Goal: Information Seeking & Learning: Learn about a topic

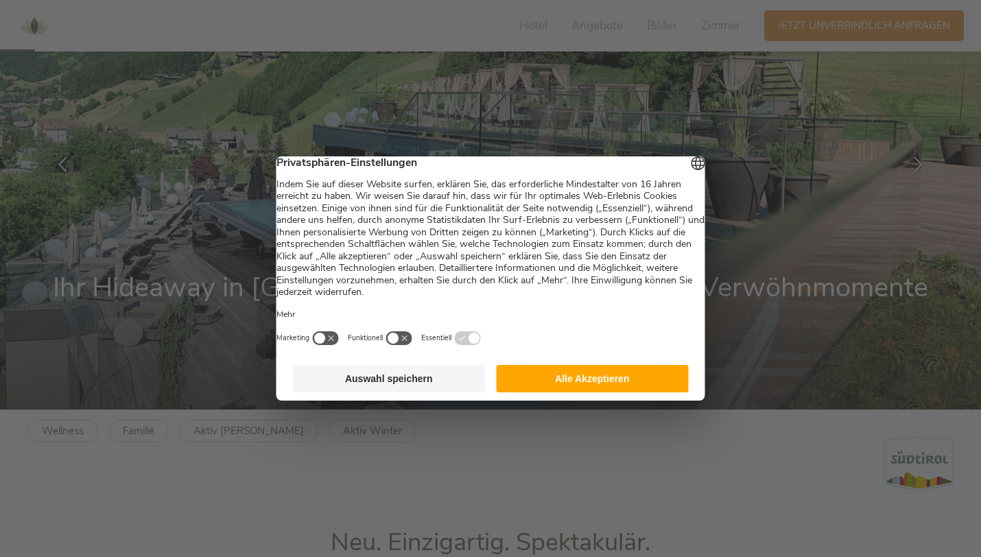
click at [548, 392] on button "Alle Akzeptieren" at bounding box center [592, 378] width 193 height 27
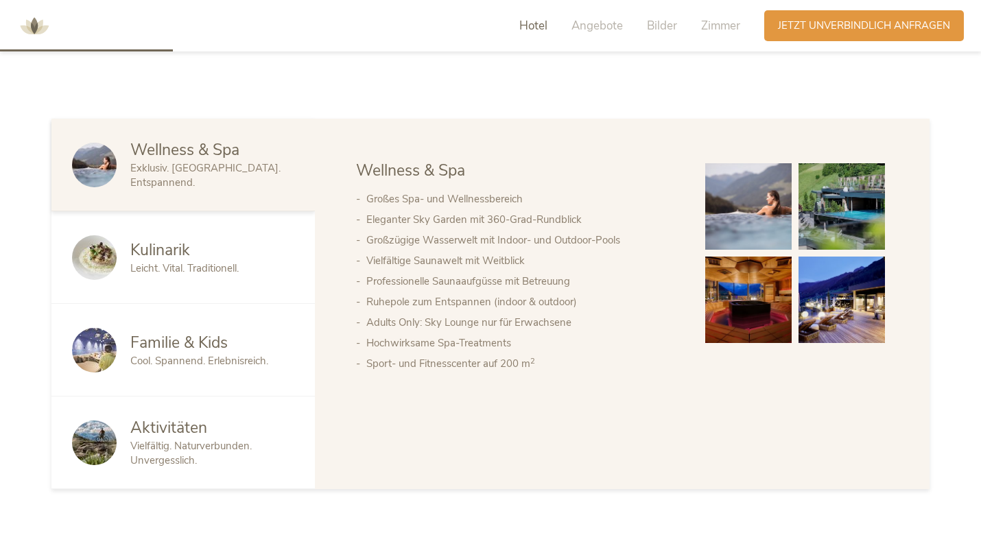
scroll to position [751, 0]
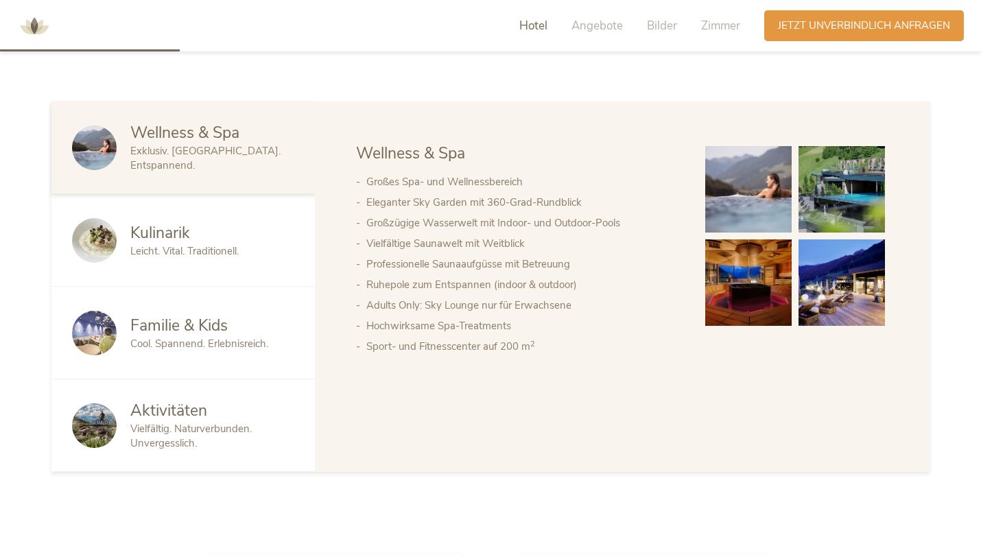
click at [260, 246] on div "Leicht. Vital. Traditionell." at bounding box center [212, 251] width 164 height 14
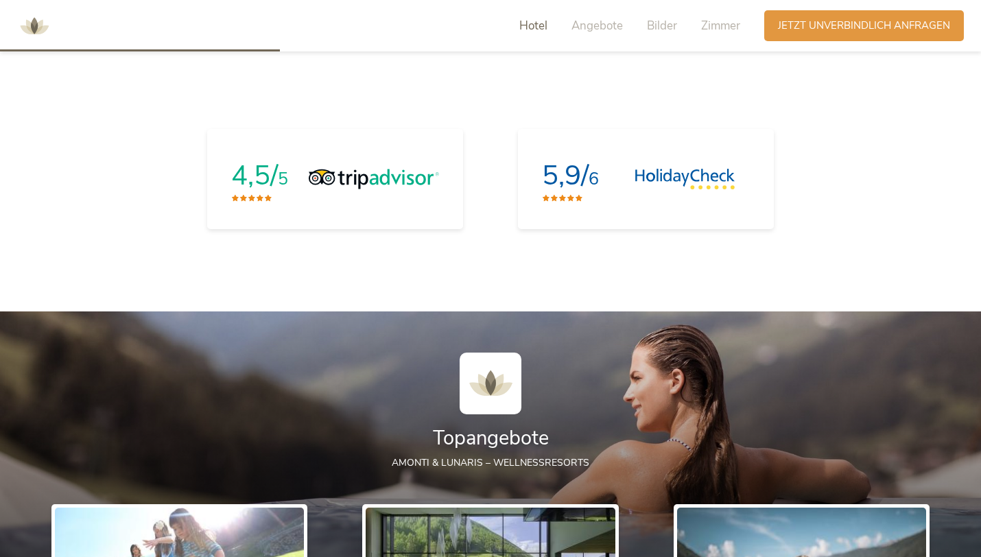
scroll to position [1178, 0]
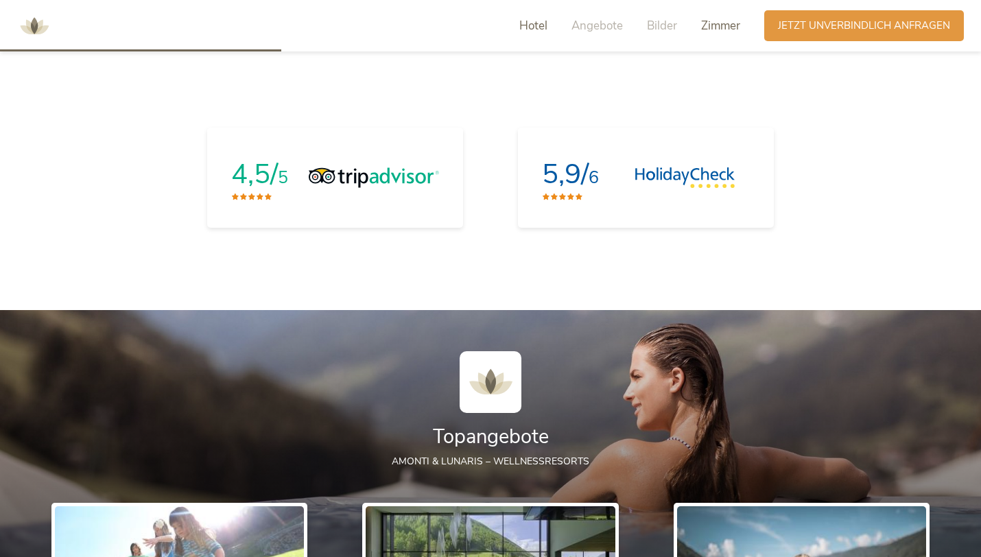
click at [723, 34] on div "Zimmer" at bounding box center [720, 26] width 39 height 16
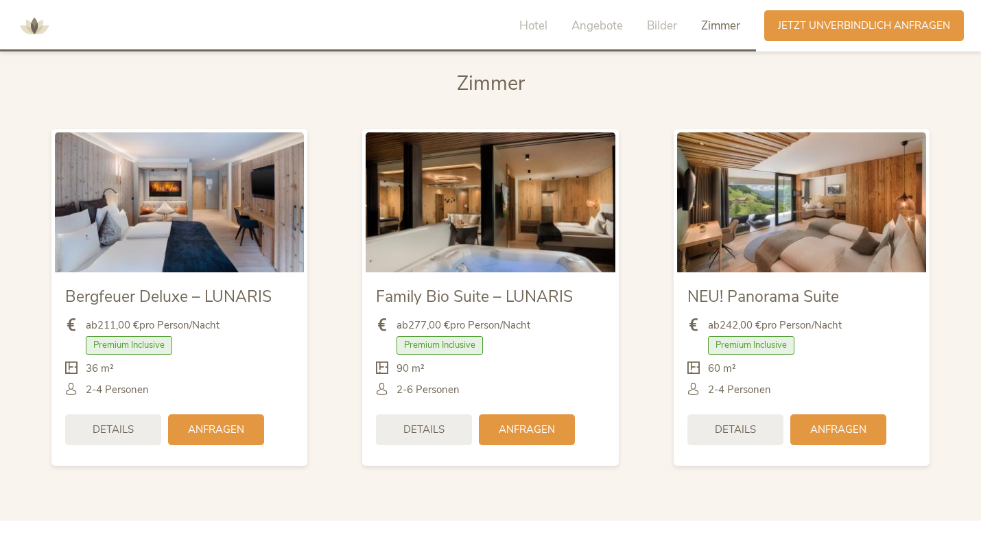
scroll to position [3248, 0]
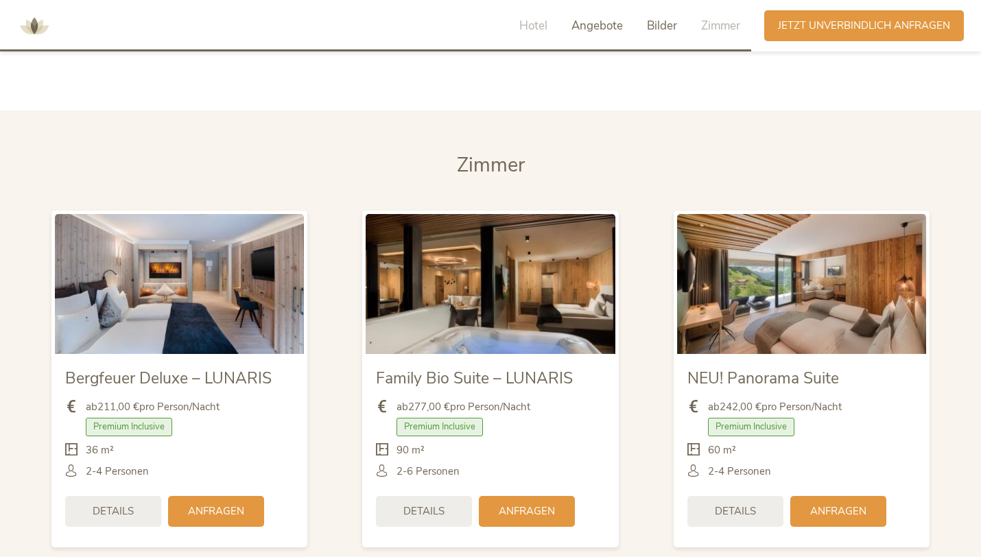
click at [590, 22] on span "Angebote" at bounding box center [596, 26] width 51 height 16
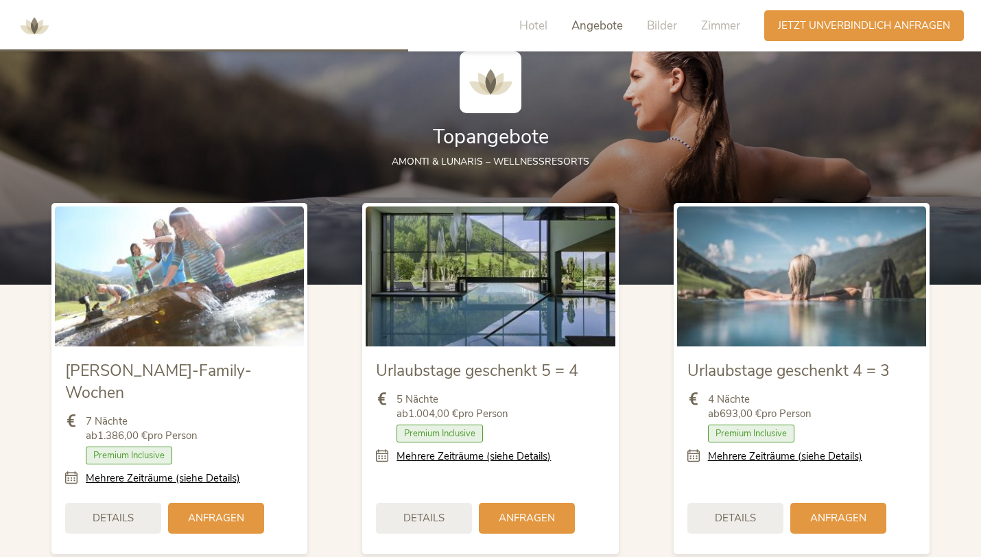
scroll to position [1419, 0]
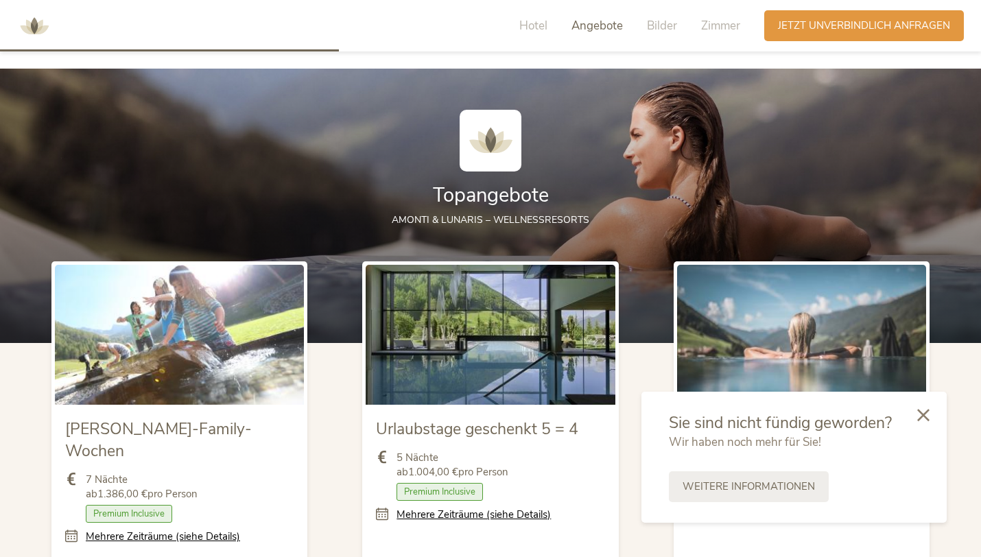
click at [551, 16] on div "Hotel Angebote Bilder Zimmer" at bounding box center [633, 25] width 262 height 31
click at [526, 28] on span "Hotel" at bounding box center [533, 26] width 28 height 16
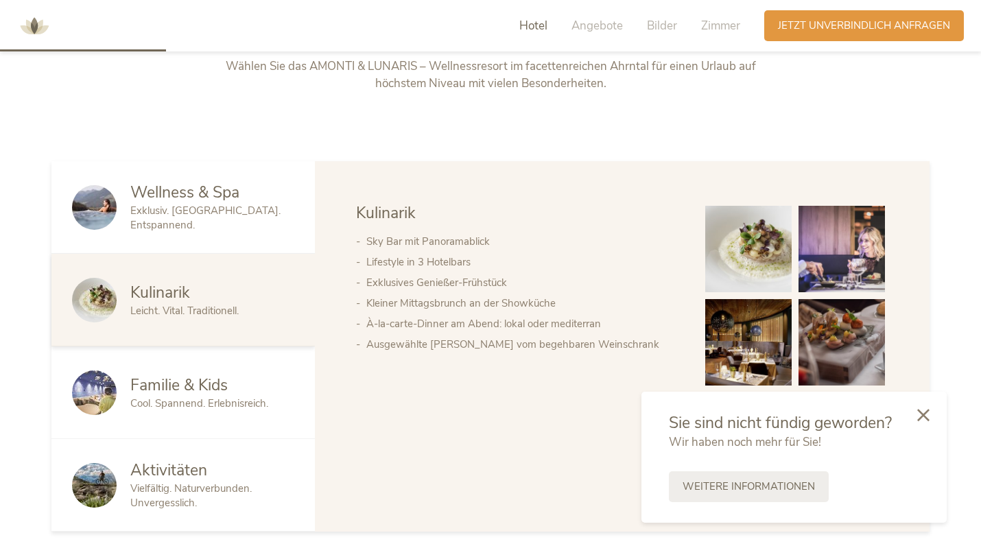
scroll to position [697, 0]
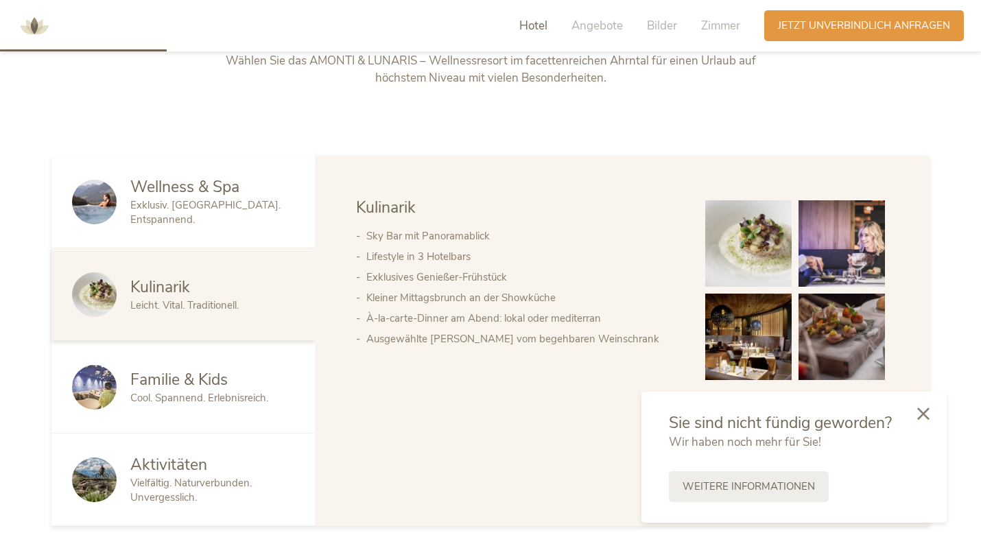
click at [920, 412] on icon at bounding box center [923, 413] width 12 height 12
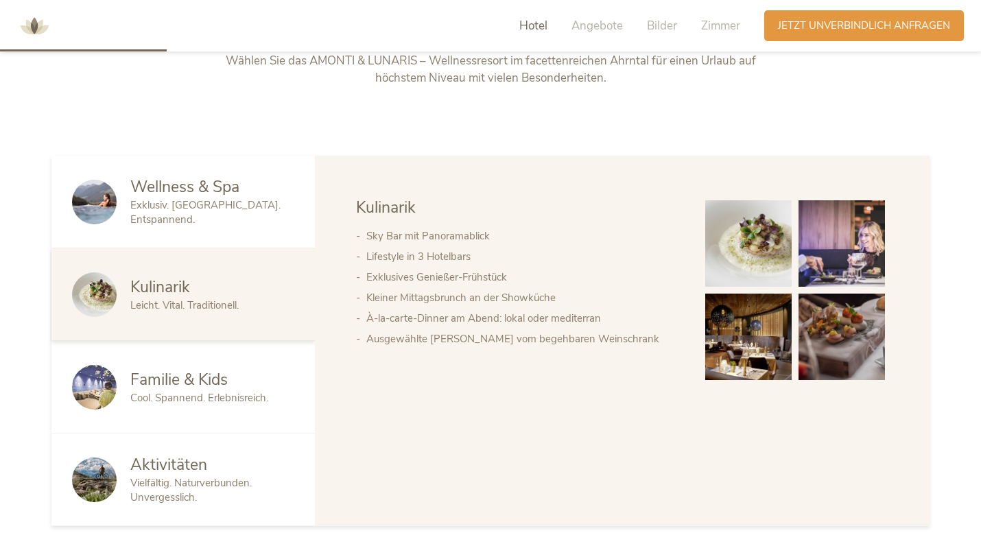
click at [219, 379] on span "Familie & Kids" at bounding box center [178, 379] width 97 height 21
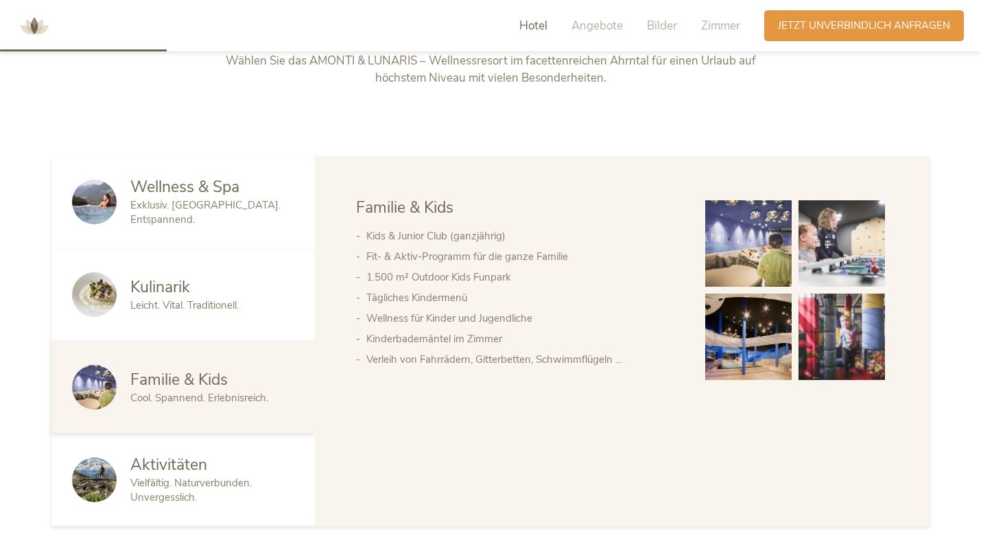
click at [192, 478] on span "Vielfältig. Naturverbunden. Unvergesslich." at bounding box center [190, 490] width 121 height 28
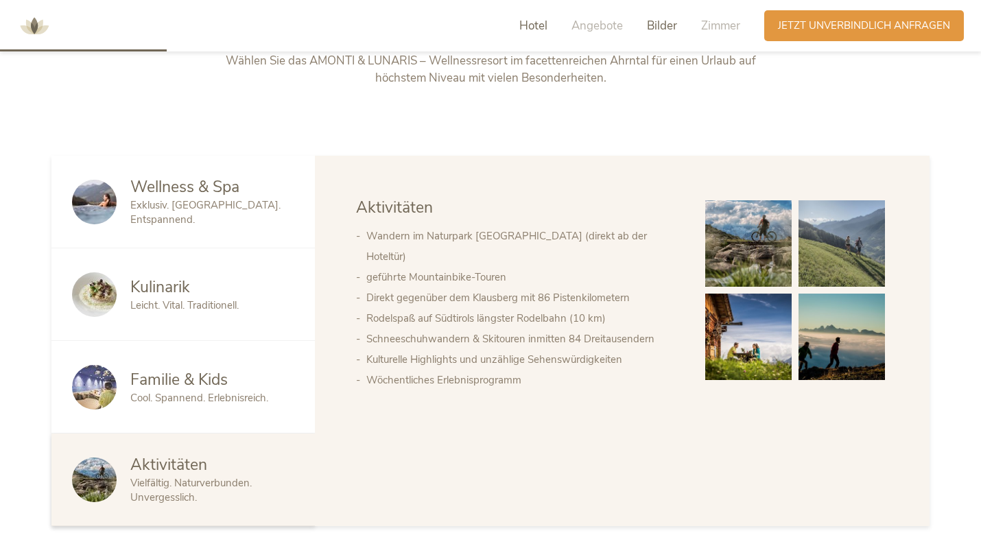
click at [666, 32] on span "Bilder" at bounding box center [662, 26] width 30 height 16
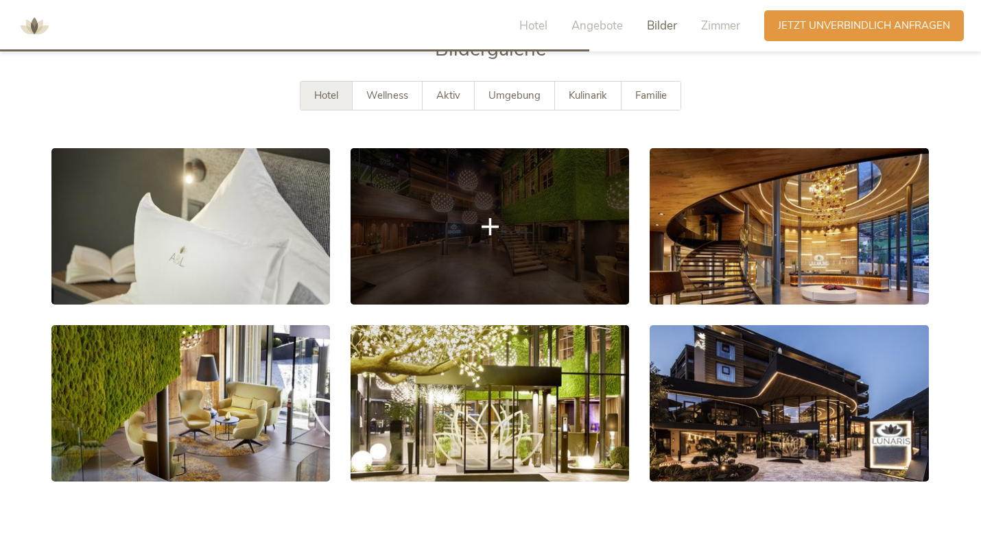
scroll to position [2469, 0]
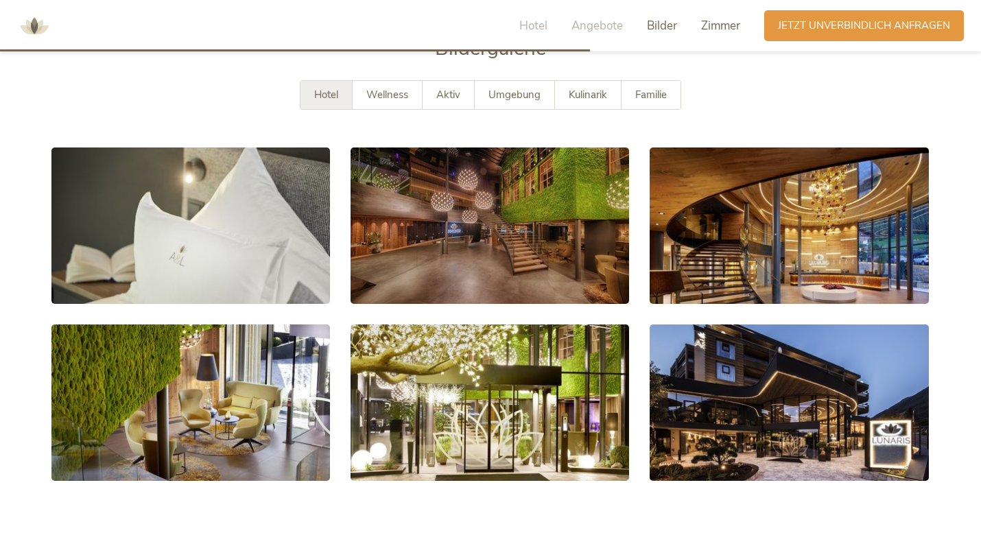
click at [728, 21] on span "Zimmer" at bounding box center [720, 26] width 39 height 16
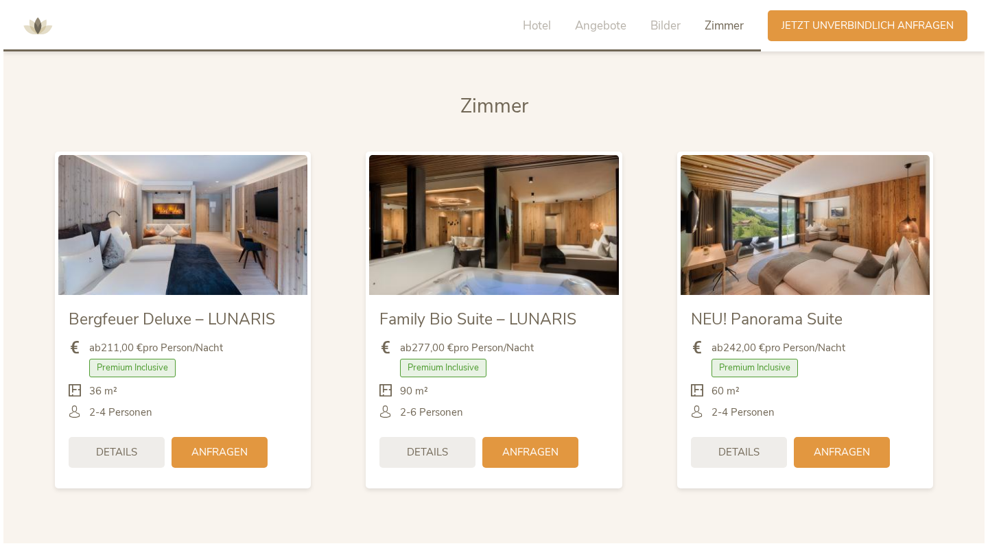
scroll to position [3207, 0]
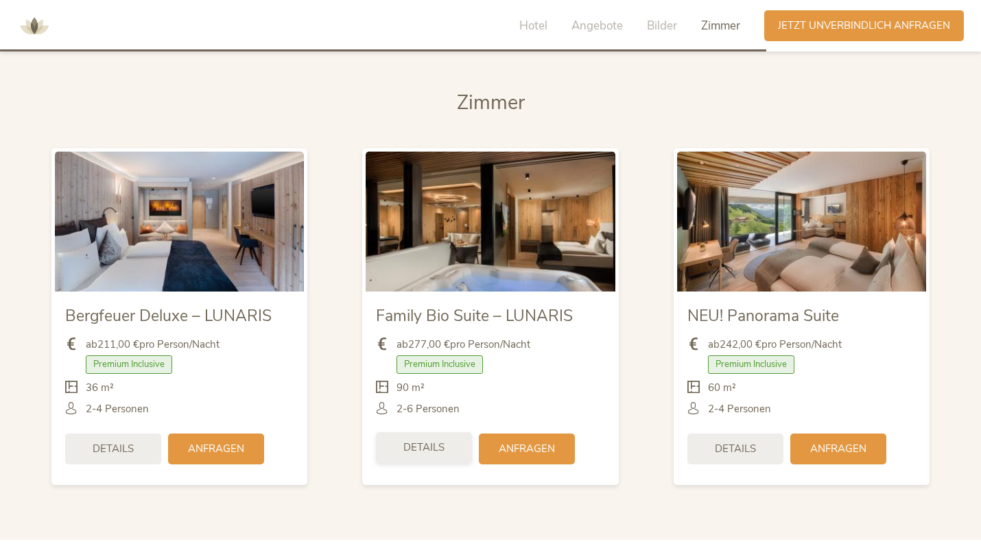
click at [436, 440] on span "Details" at bounding box center [423, 447] width 41 height 14
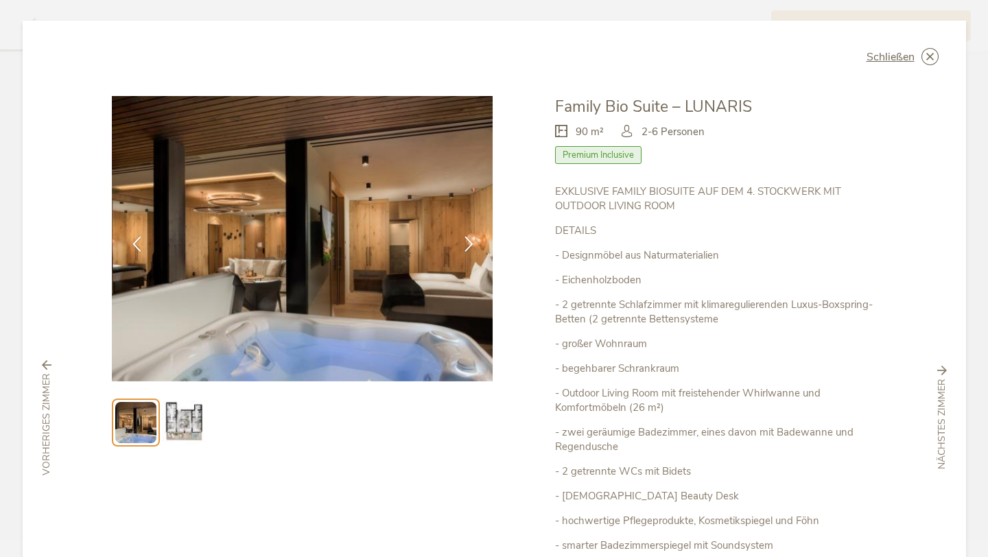
click at [183, 414] on img at bounding box center [184, 423] width 44 height 44
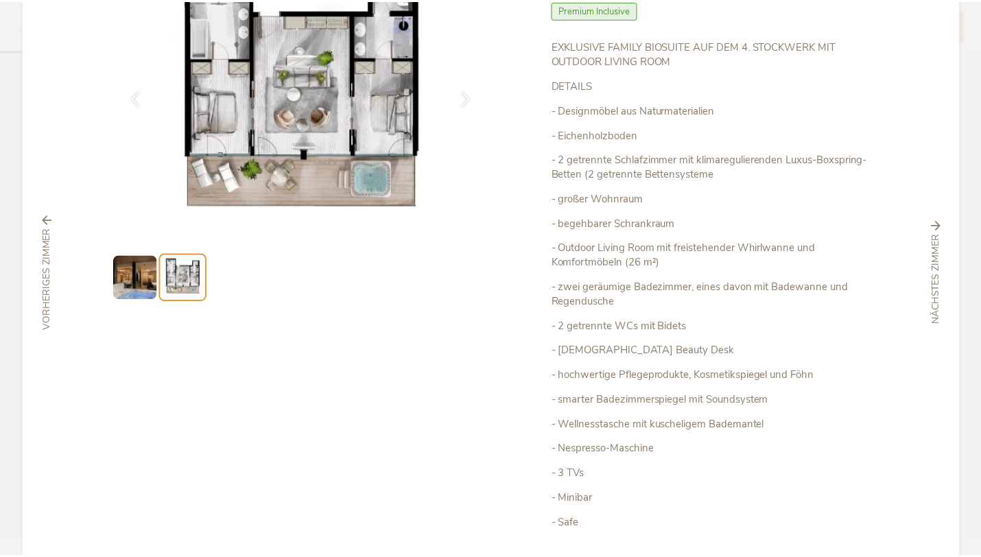
scroll to position [0, 0]
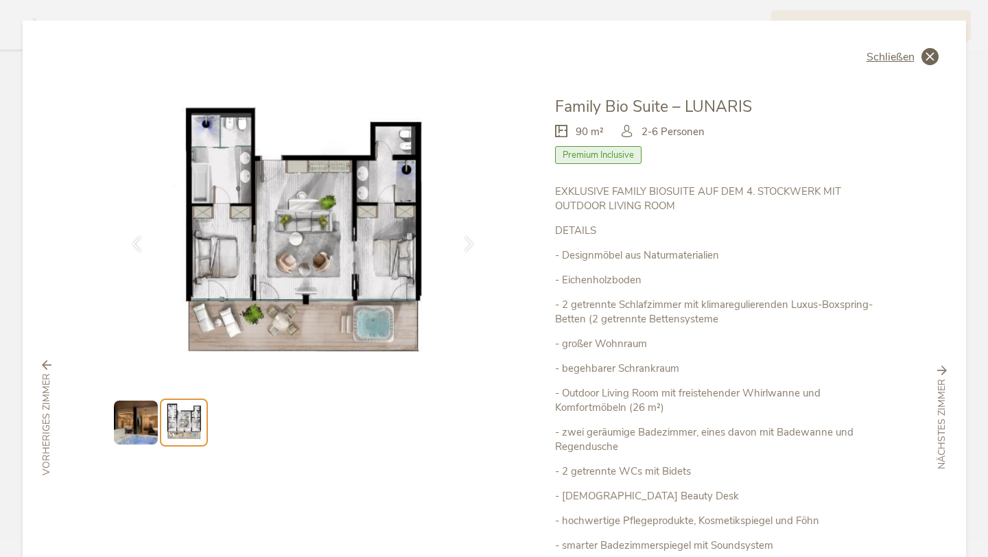
click at [896, 62] on span "Schließen" at bounding box center [890, 56] width 48 height 11
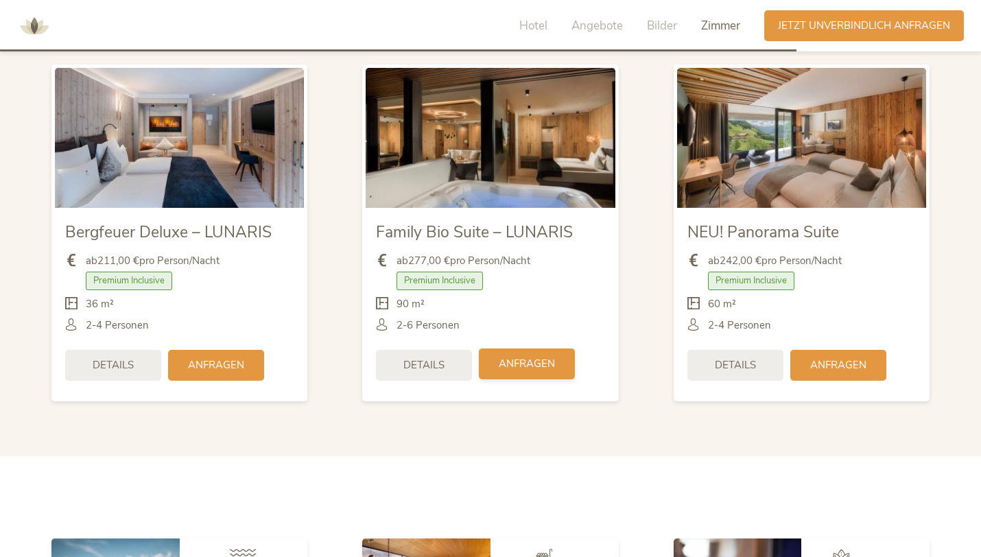
scroll to position [3278, 0]
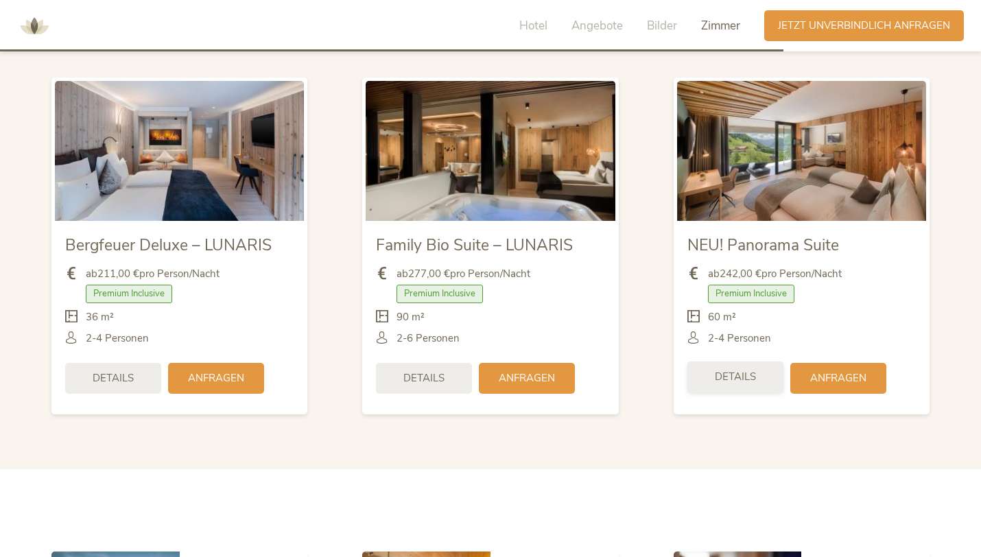
click at [737, 370] on span "Details" at bounding box center [735, 377] width 41 height 14
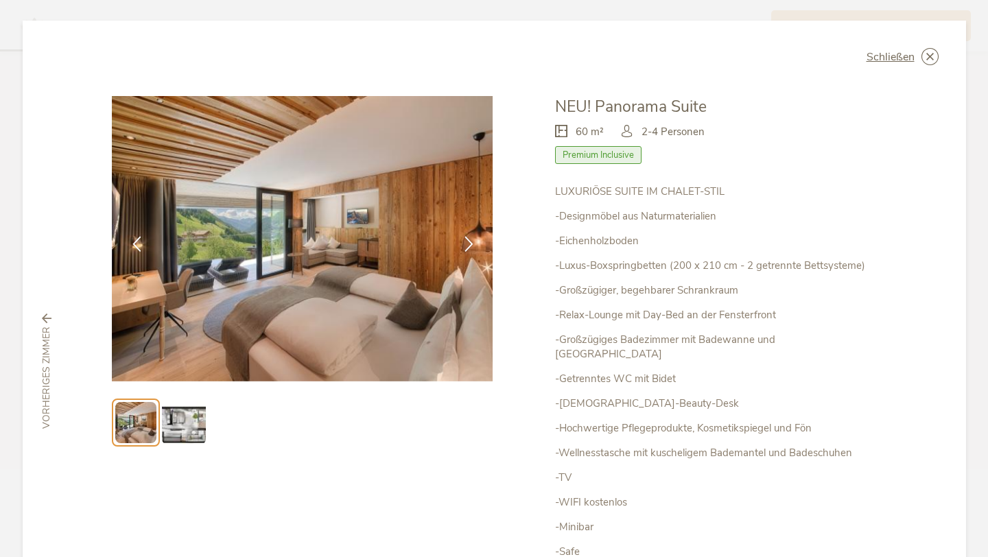
click at [174, 418] on img at bounding box center [184, 423] width 44 height 44
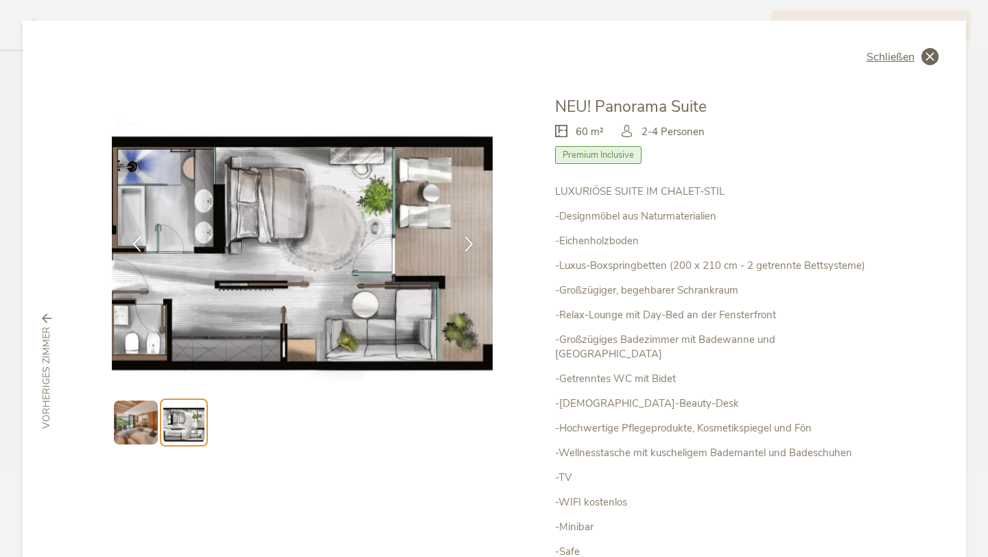
click at [927, 55] on icon at bounding box center [929, 56] width 17 height 17
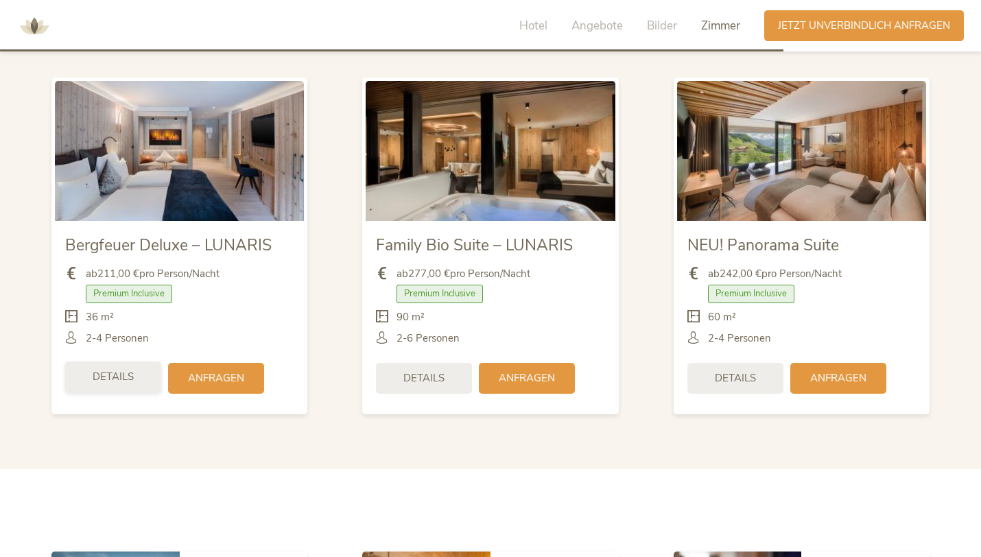
click at [108, 370] on span "Details" at bounding box center [113, 377] width 41 height 14
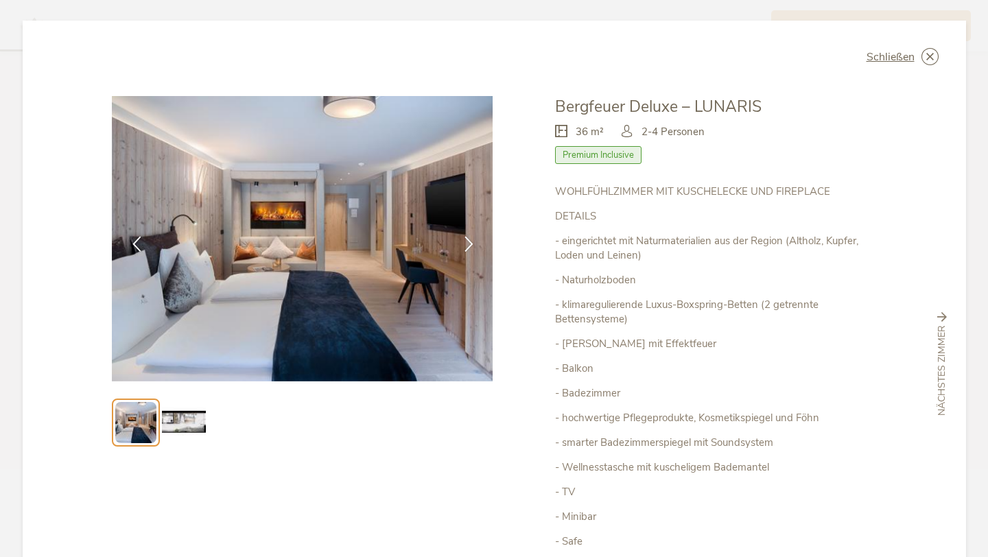
click at [184, 444] on li at bounding box center [184, 423] width 48 height 48
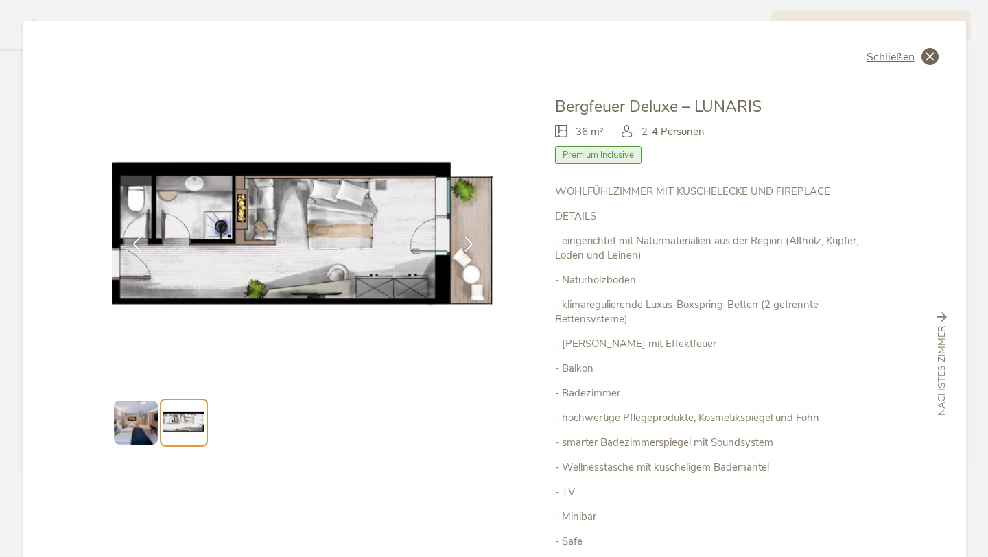
click at [922, 51] on icon at bounding box center [929, 56] width 17 height 17
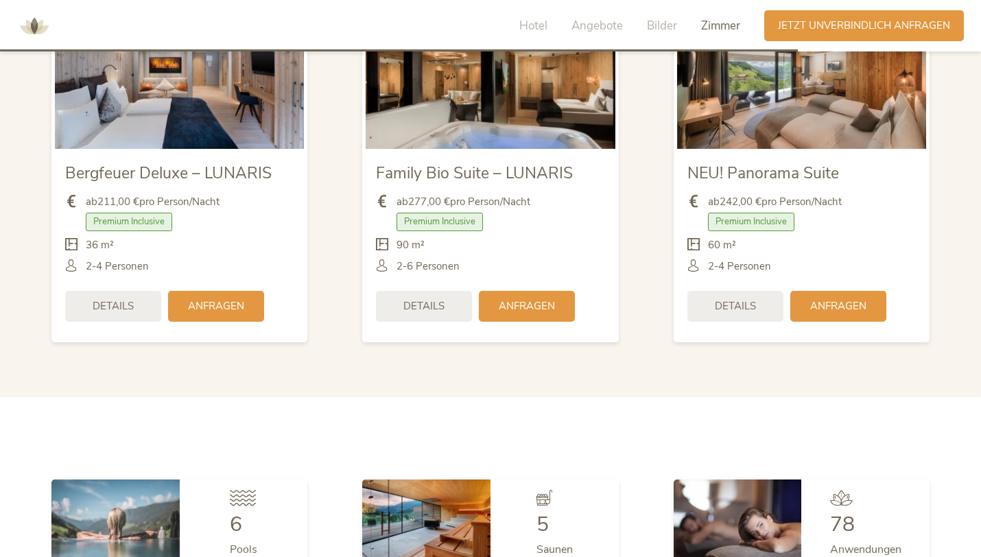
scroll to position [3351, 0]
